Goal: Task Accomplishment & Management: Manage account settings

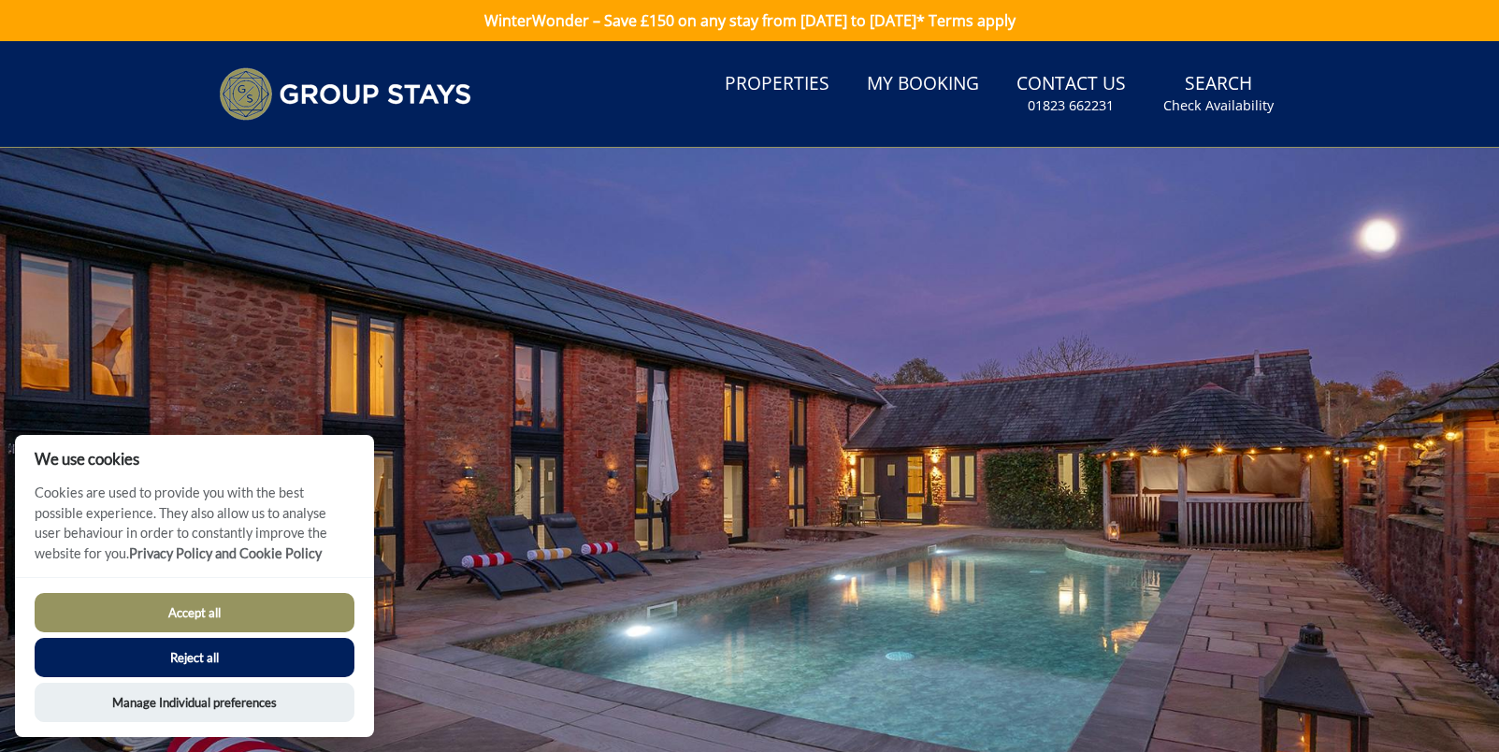
click at [246, 606] on button "Accept all" at bounding box center [195, 612] width 320 height 39
checkbox input "true"
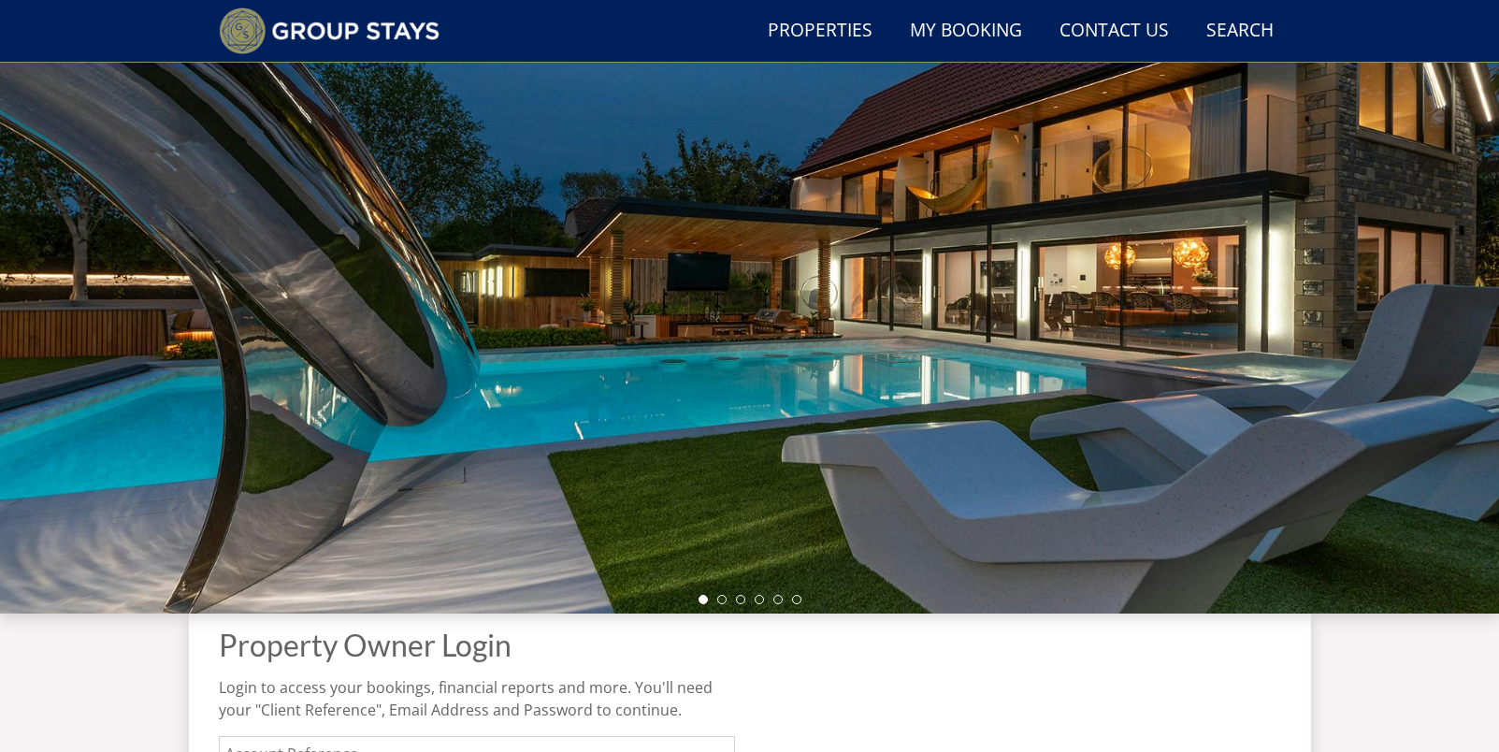
scroll to position [454, 0]
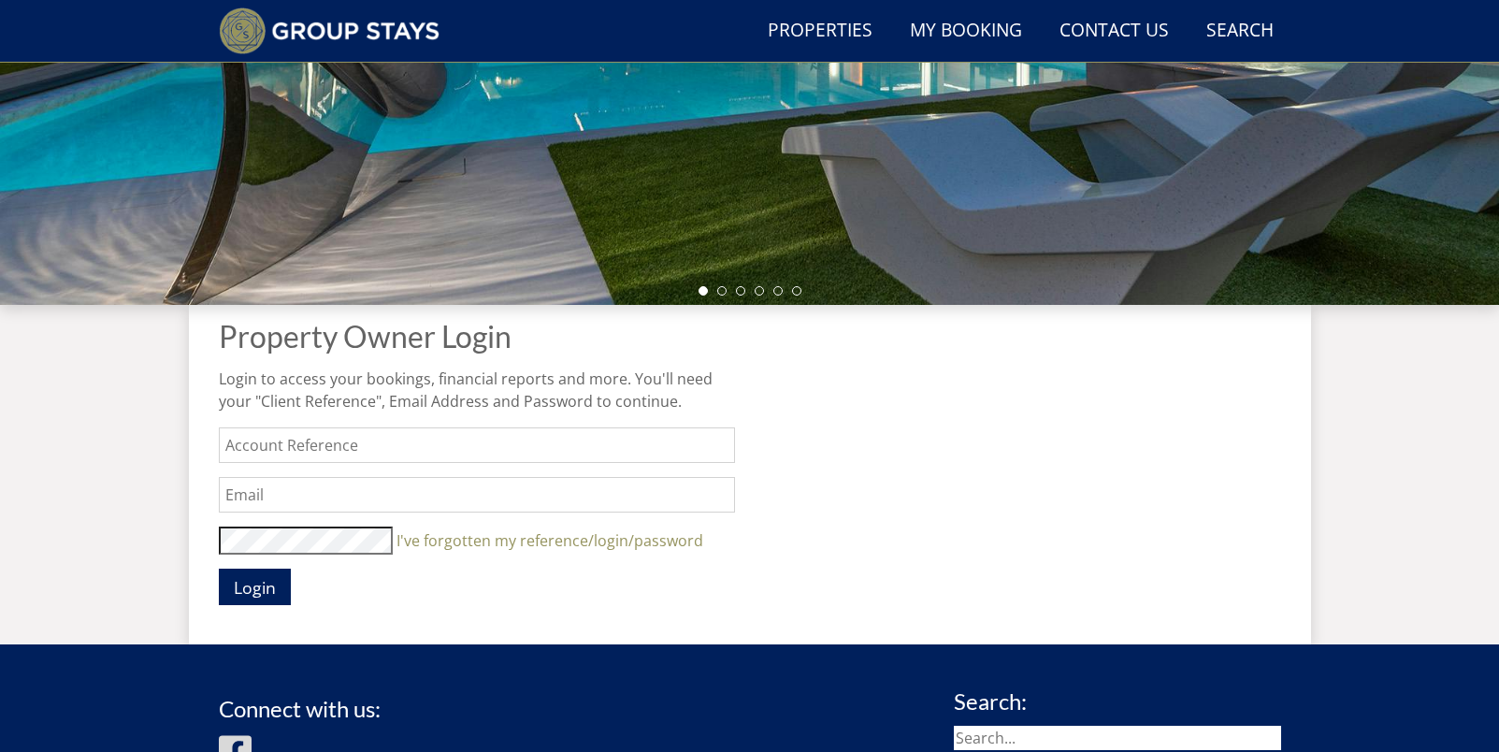
click at [321, 452] on input "text" at bounding box center [477, 445] width 516 height 36
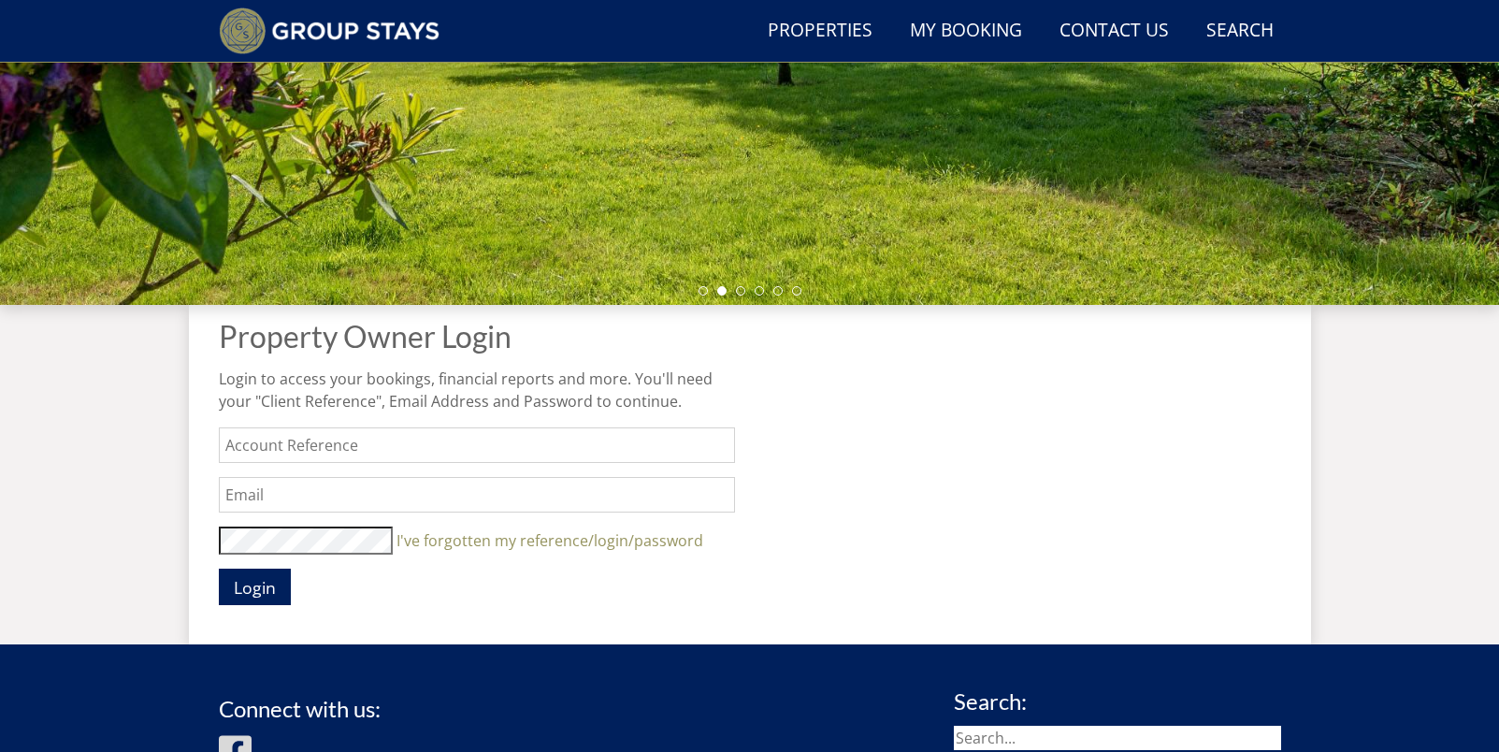
type input "[PERSON_NAME]"
click at [362, 498] on input "text" at bounding box center [477, 495] width 516 height 36
type input "[EMAIL_ADDRESS][DOMAIN_NAME]"
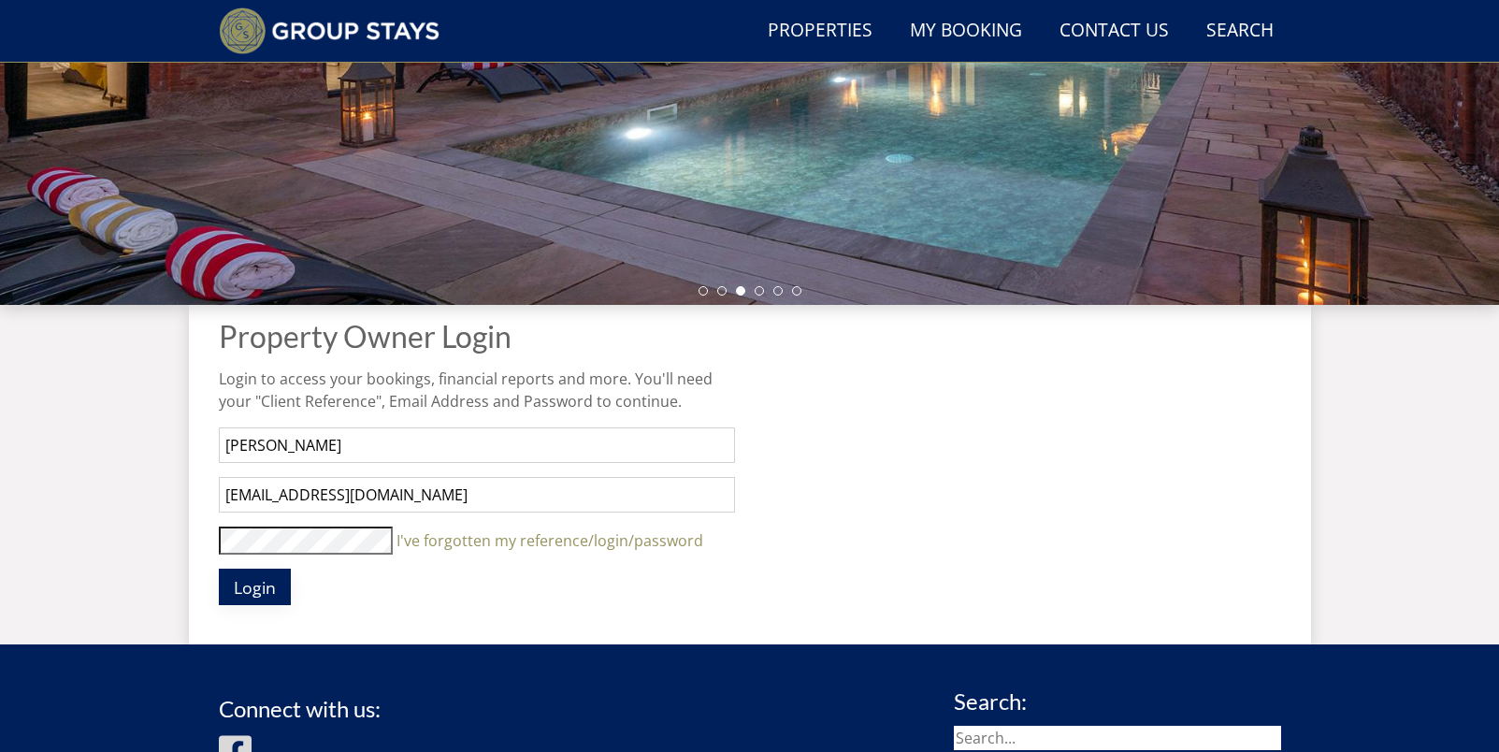
click at [251, 577] on span "Login" at bounding box center [255, 587] width 42 height 22
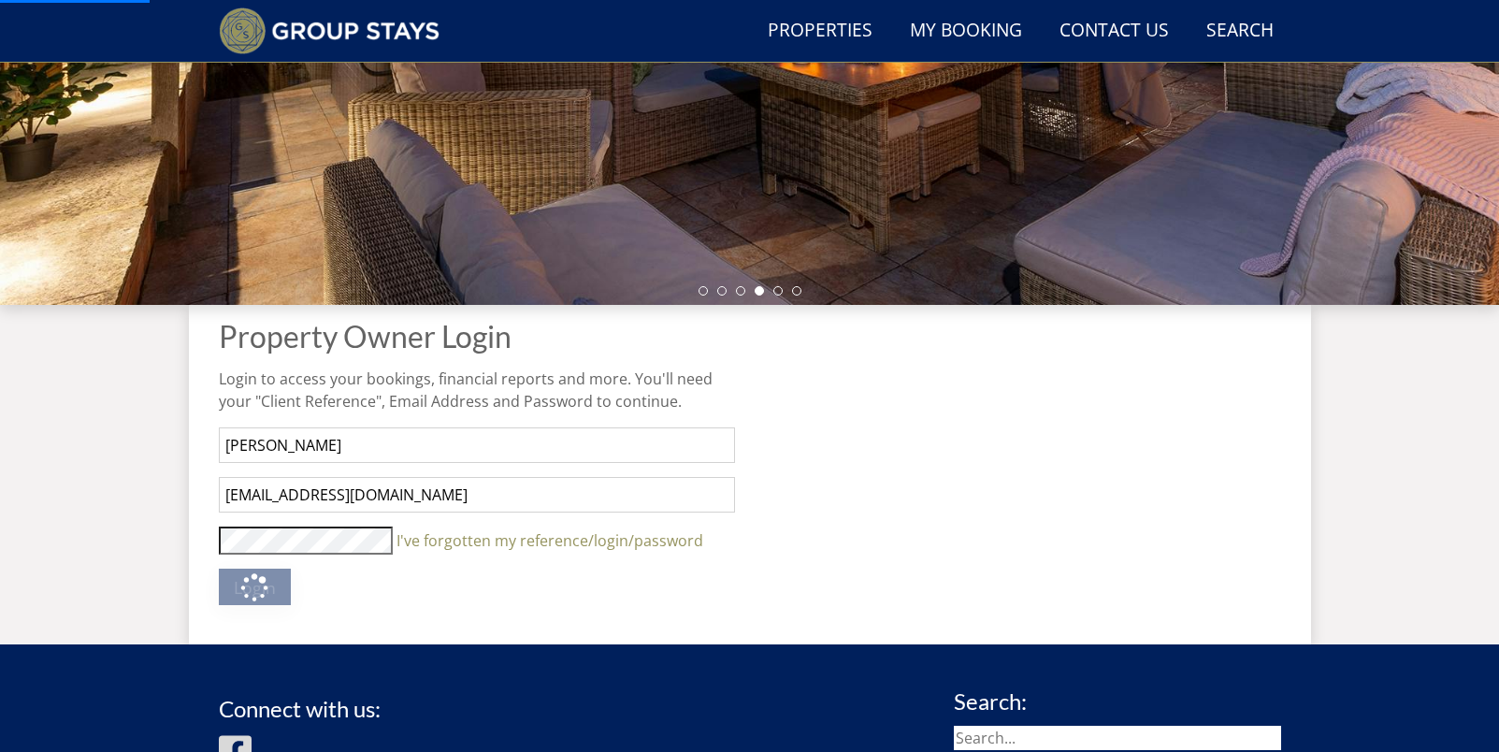
scroll to position [0, 0]
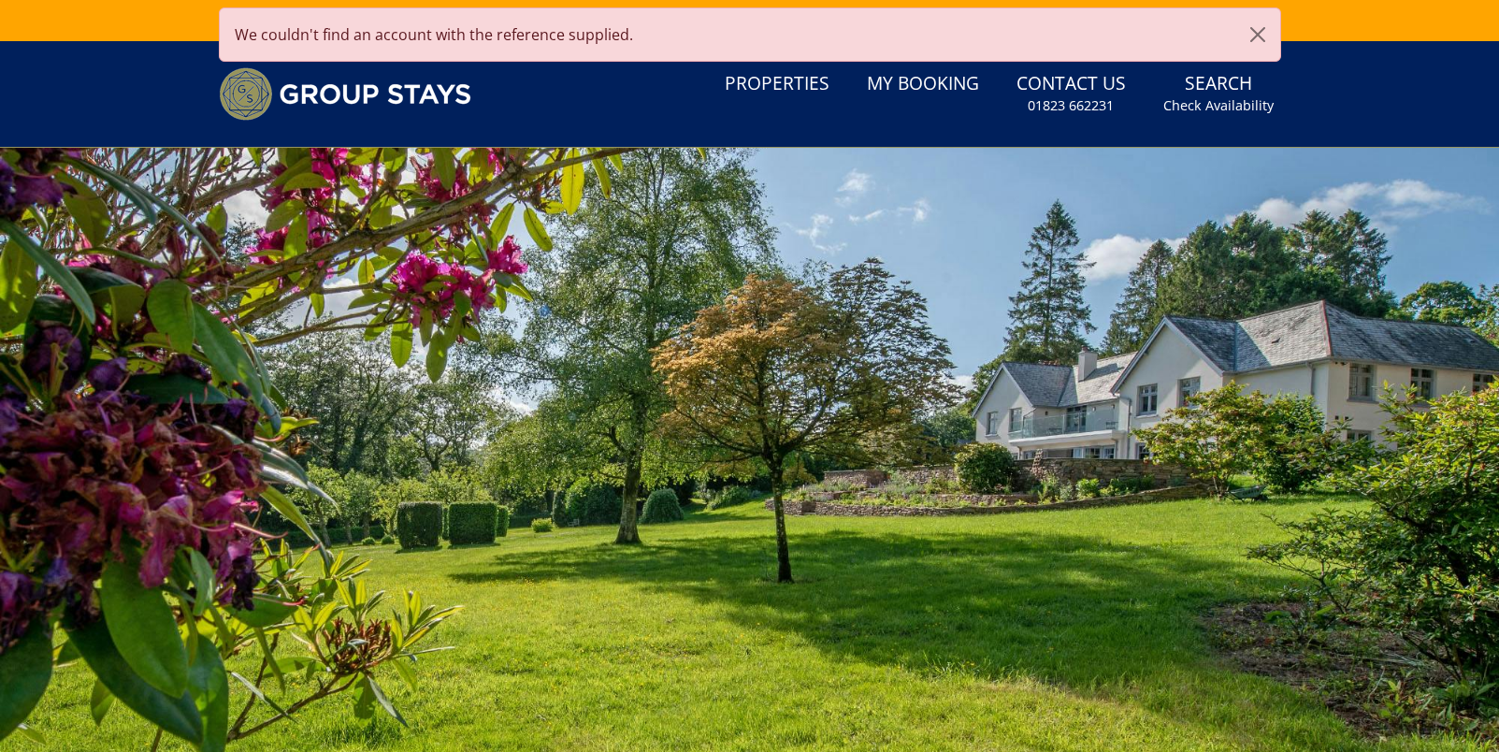
type input "[EMAIL_ADDRESS][DOMAIN_NAME]"
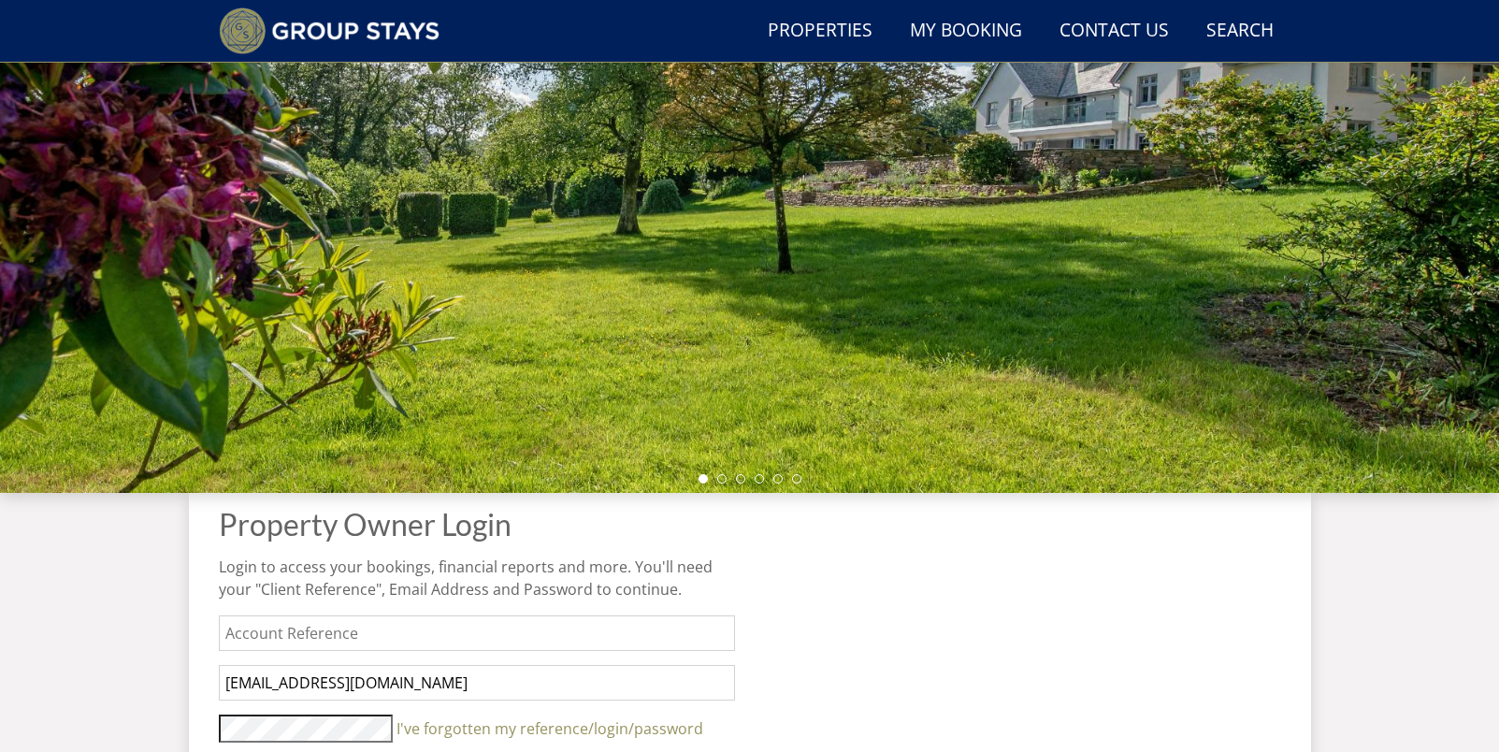
scroll to position [178, 0]
